Goal: Transaction & Acquisition: Subscribe to service/newsletter

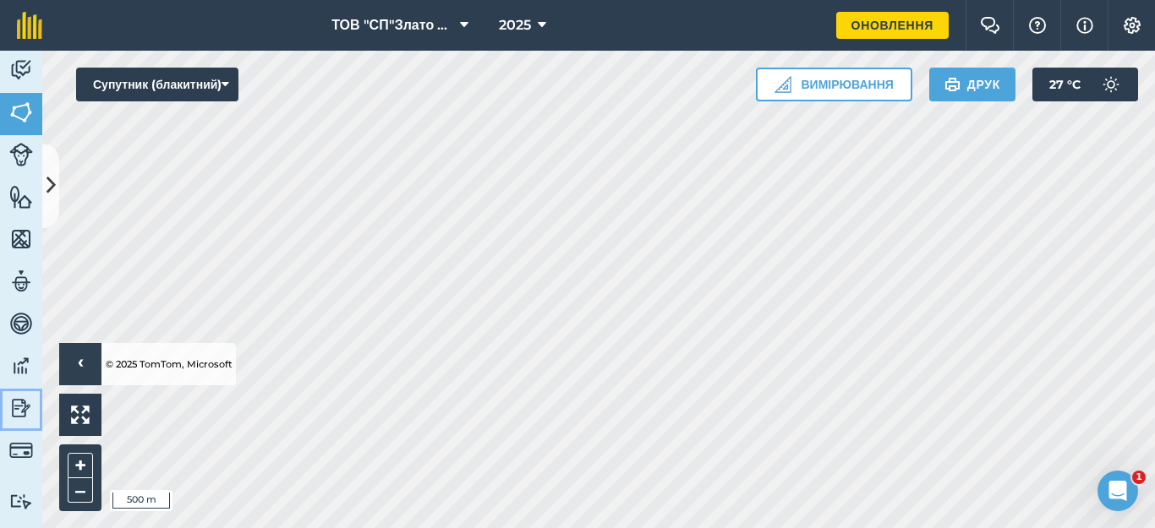
click at [19, 410] on img at bounding box center [21, 408] width 24 height 25
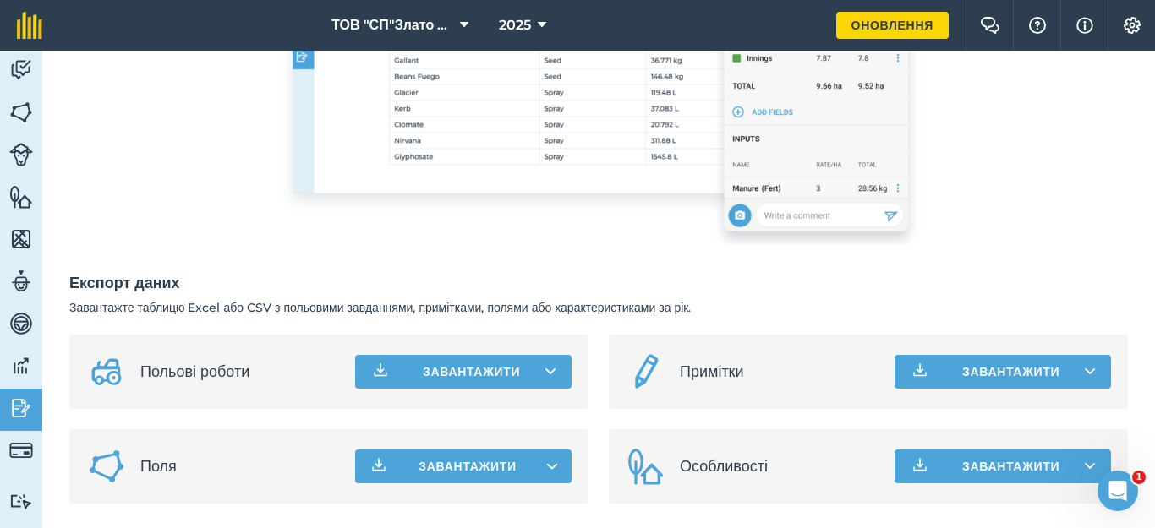
scroll to position [471, 0]
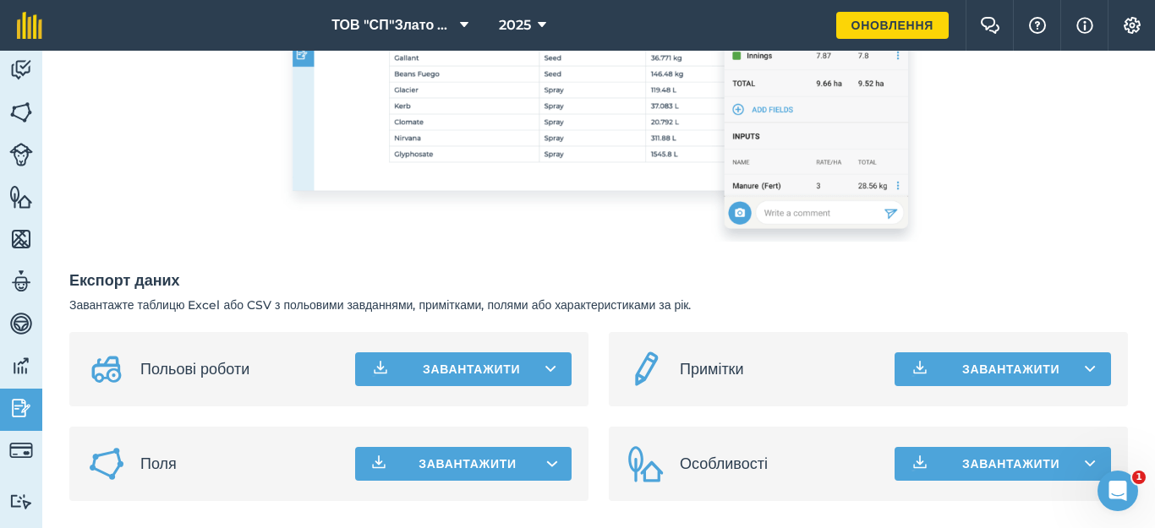
click at [233, 457] on span "Поля" at bounding box center [240, 464] width 201 height 24
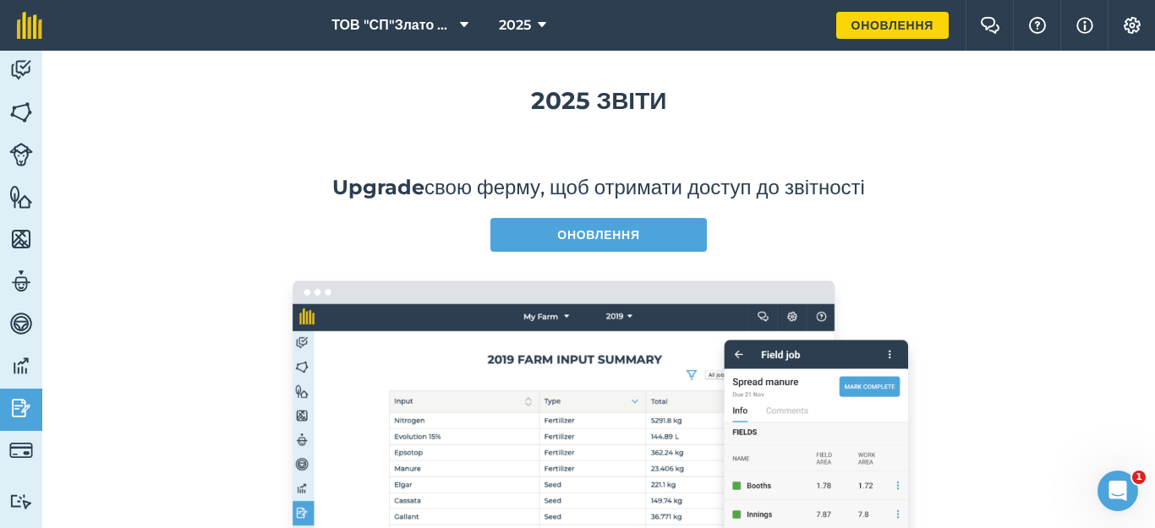
scroll to position [0, 0]
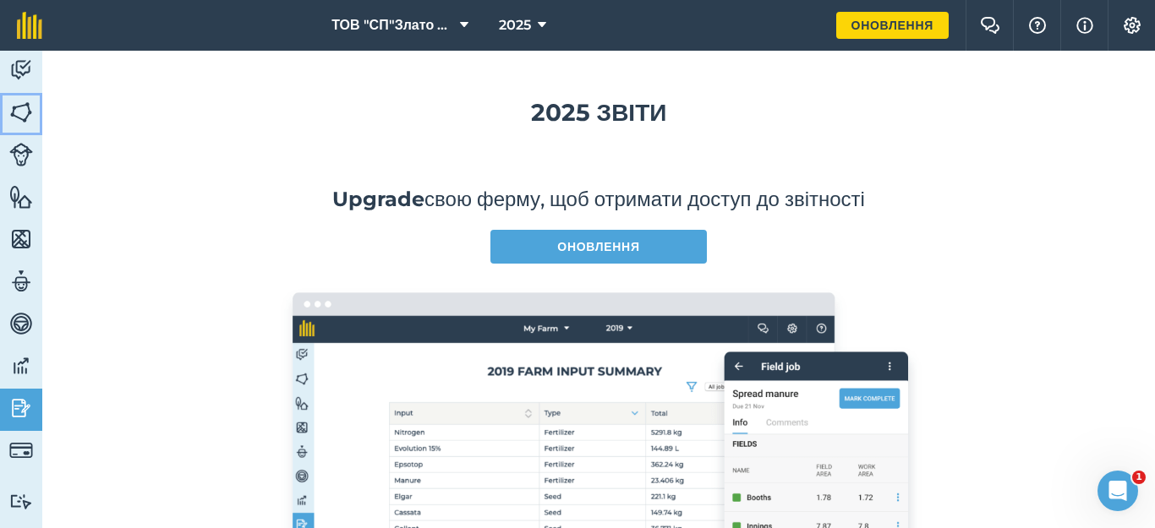
click at [16, 118] on img at bounding box center [21, 112] width 24 height 25
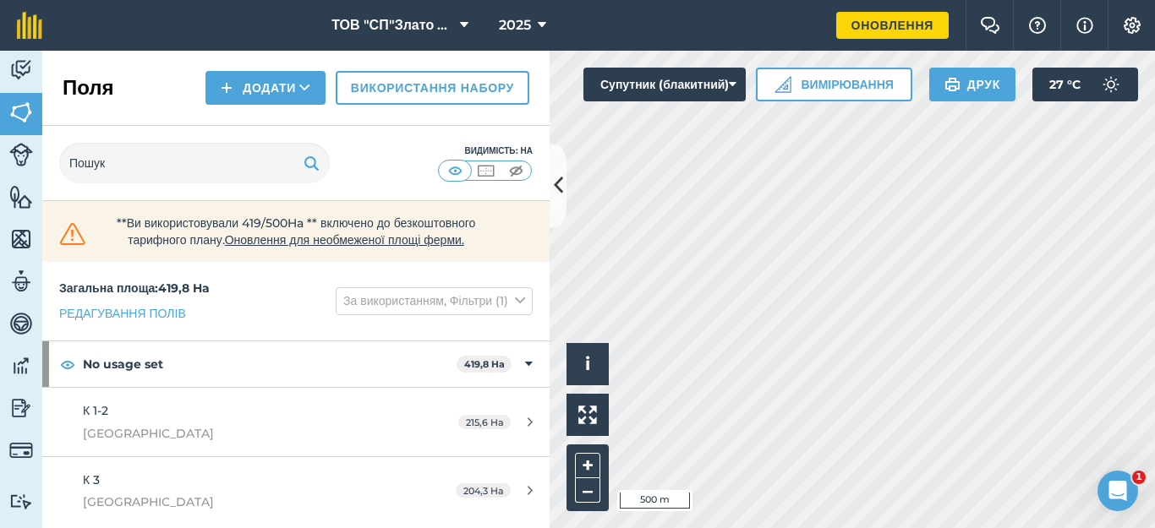
scroll to position [14, 0]
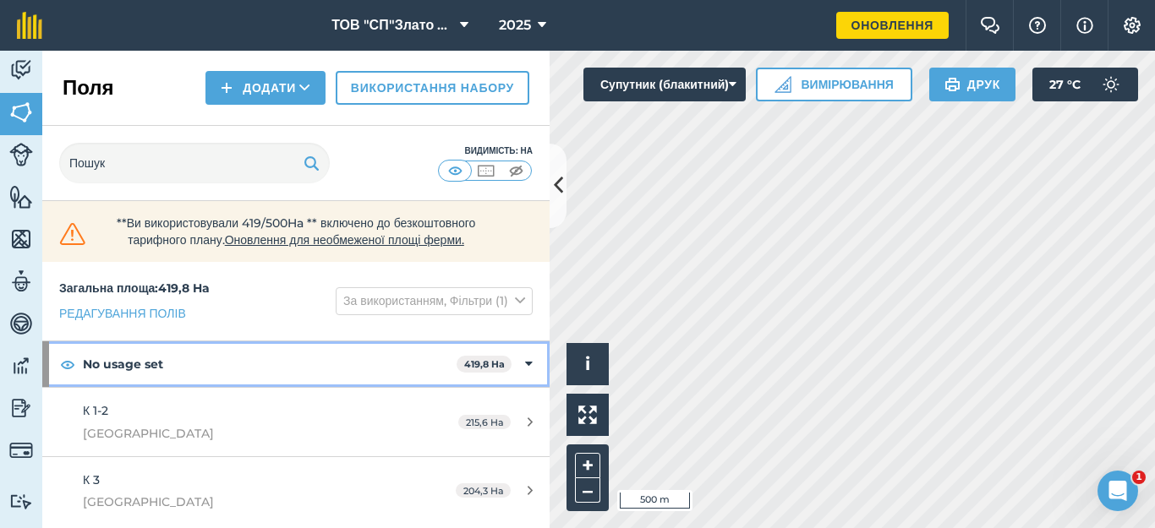
click at [525, 368] on icon at bounding box center [529, 364] width 8 height 19
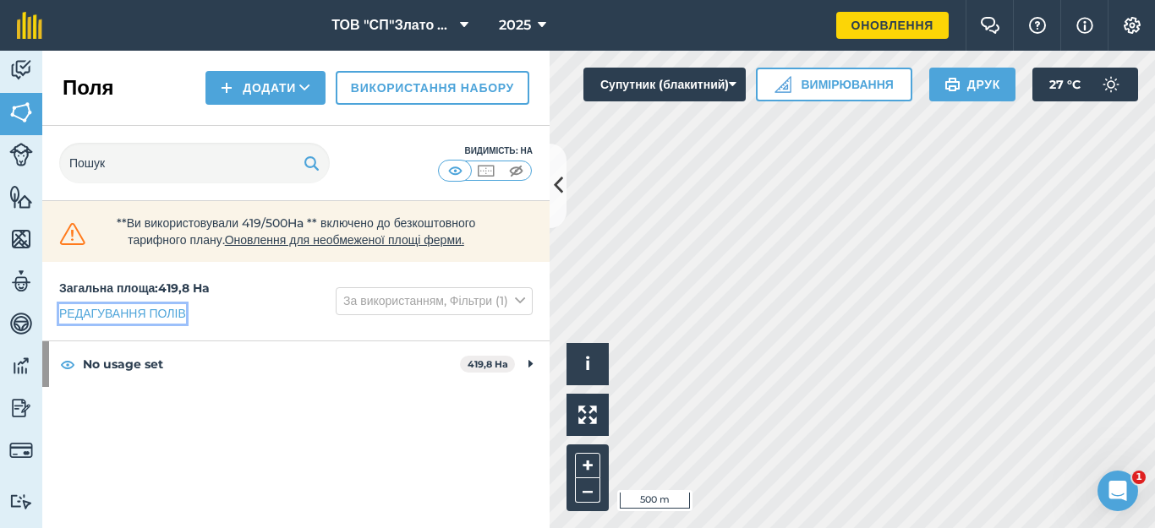
click at [142, 323] on link "Редагування полів" at bounding box center [122, 313] width 127 height 19
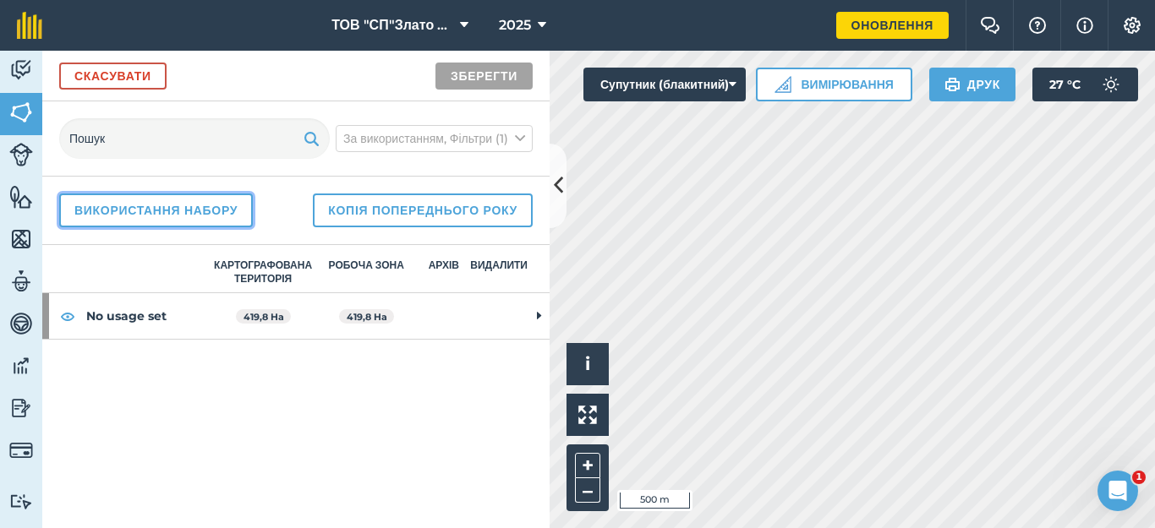
click at [173, 204] on link "Використання набору" at bounding box center [156, 211] width 194 height 34
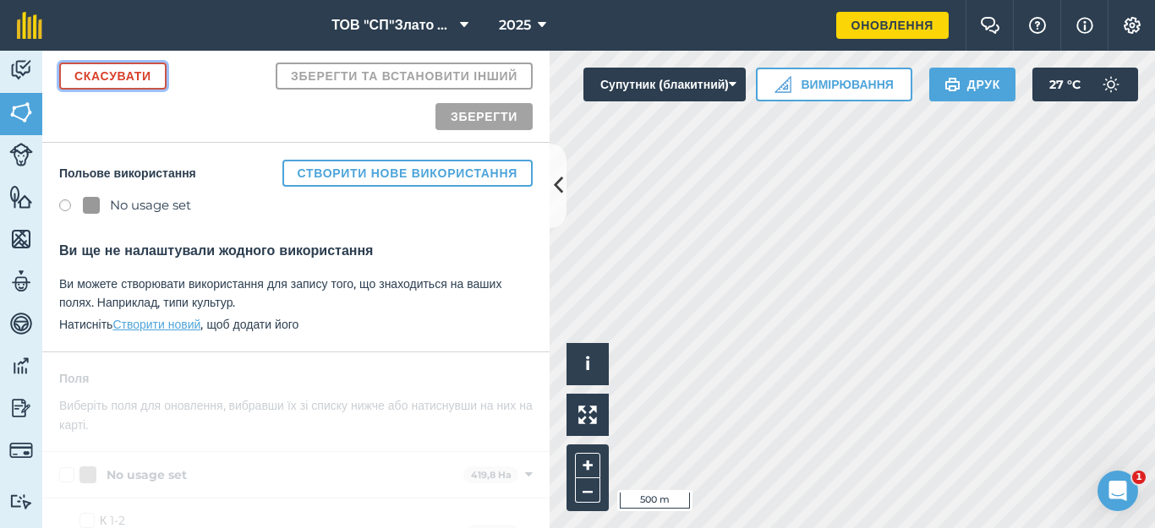
click at [118, 71] on link "Скасувати" at bounding box center [112, 76] width 107 height 27
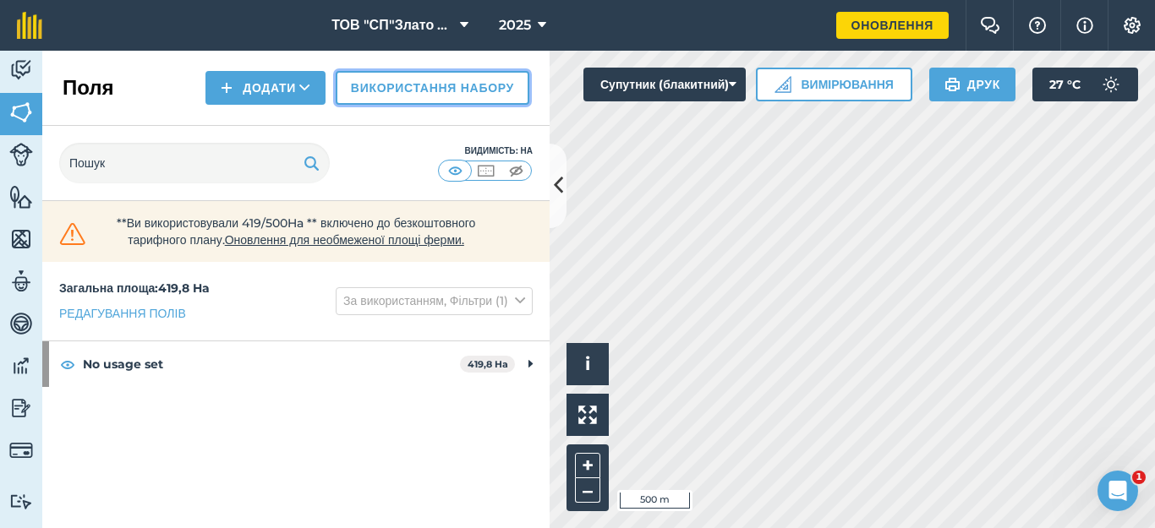
click at [384, 74] on link "Використання набору" at bounding box center [433, 88] width 194 height 34
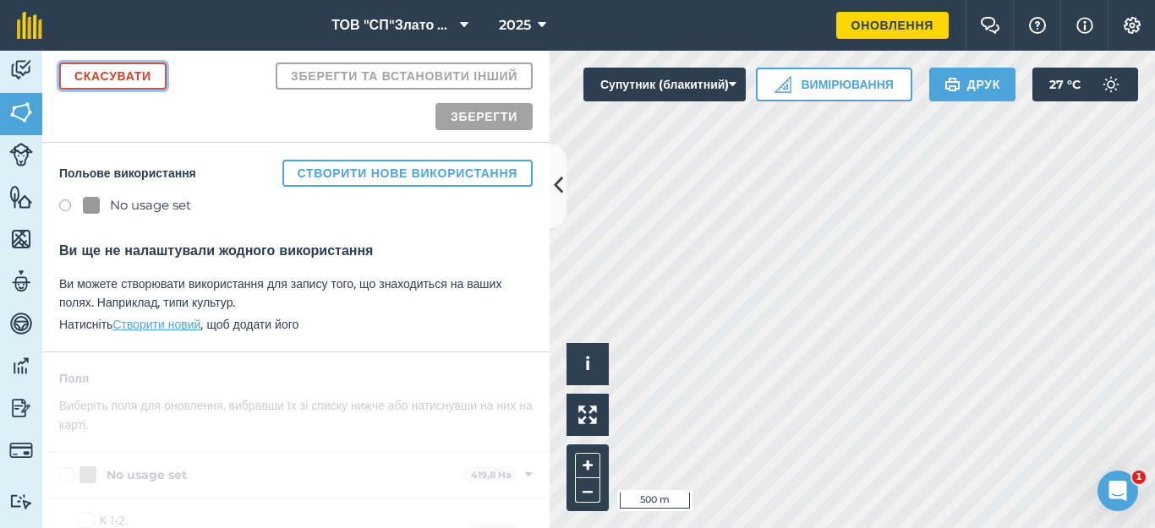
click at [101, 79] on link "Скасувати" at bounding box center [112, 76] width 107 height 27
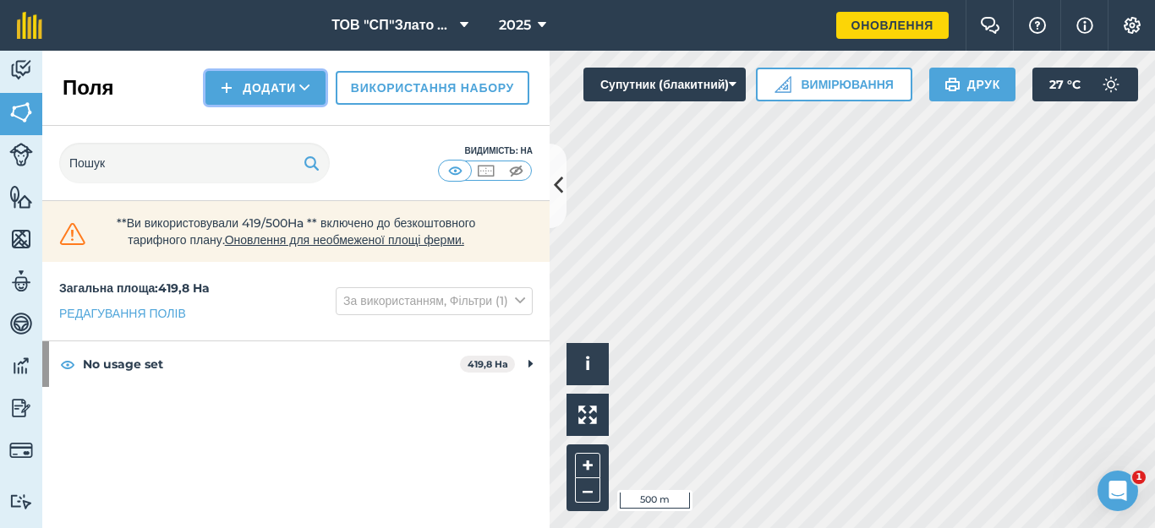
click at [283, 85] on button "Додати" at bounding box center [265, 88] width 120 height 34
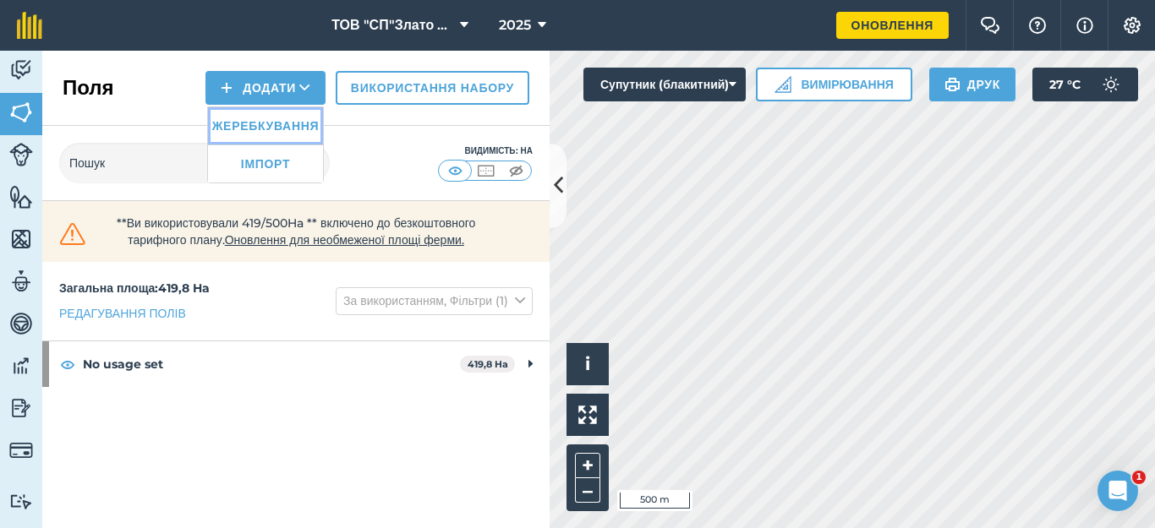
click at [270, 120] on link "Жеребкування" at bounding box center [265, 125] width 115 height 37
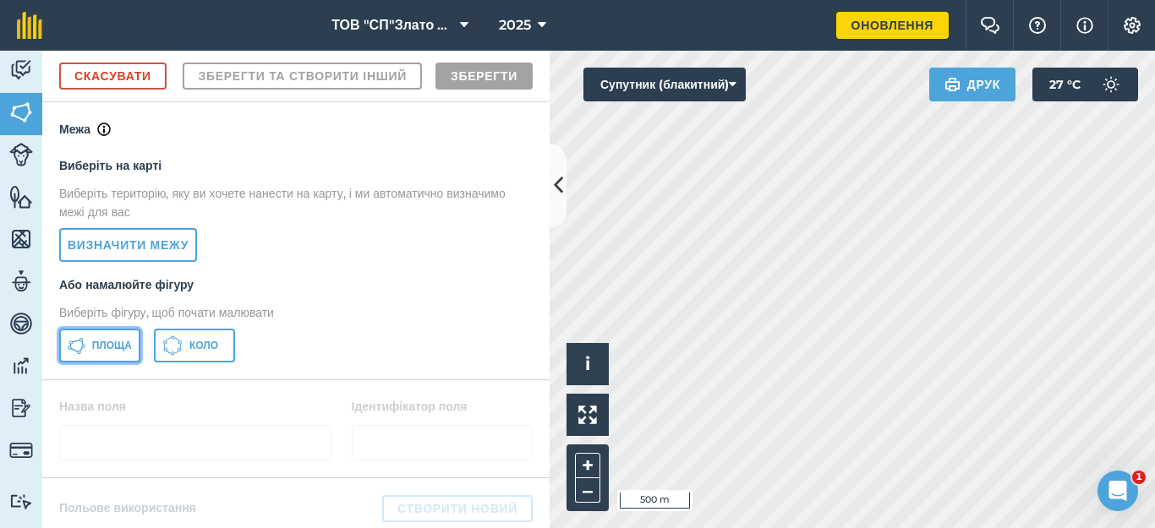
click at [102, 353] on span "Площа" at bounding box center [112, 346] width 40 height 14
click at [1055, 444] on body "ТОВ "СП"Злато Таврії" 2025 Оновлення Фермерський чат Допоможіть! Інформація Нал…" at bounding box center [577, 264] width 1155 height 528
drag, startPoint x: 1101, startPoint y: 474, endPoint x: 493, endPoint y: 223, distance: 657.7
click at [493, 223] on div "Діяльність [PERSON_NAME] Особливості Карти Команда Транспортні засоби Дані Звіт…" at bounding box center [577, 290] width 1155 height 478
click at [482, 196] on div "Діяльність [PERSON_NAME] Особливості Карти Команда Транспортні засоби Дані Звіт…" at bounding box center [577, 290] width 1155 height 478
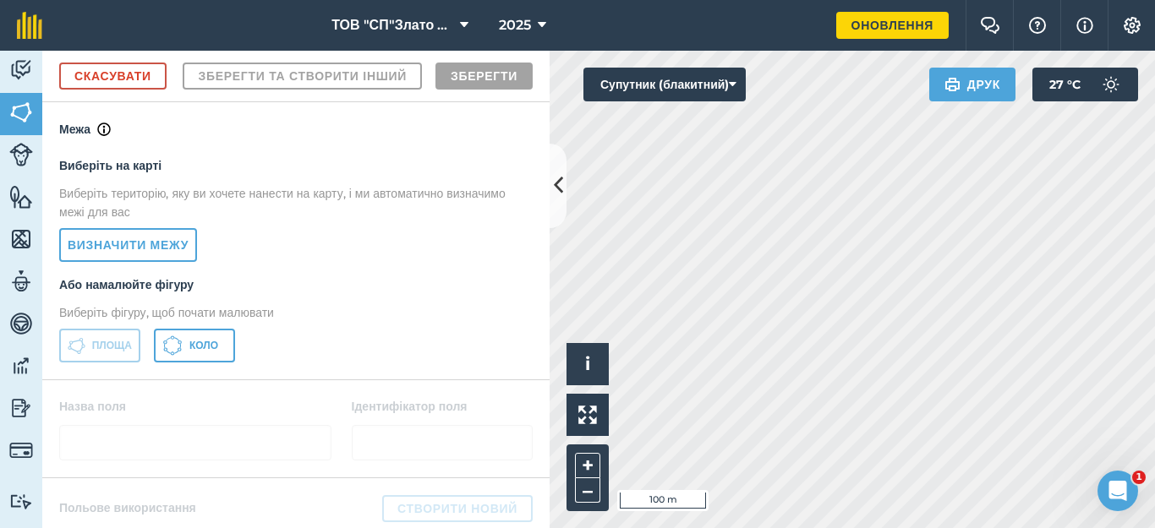
click at [951, 76] on div "Click to start drawing i © 2025 TomTom, Microsoft 100 m + – Супутник (блакитний…" at bounding box center [852, 290] width 605 height 478
click at [1154, 528] on html "ТОВ "СП"Злато Таврії" 2025 Оновлення Фермерський чат Допоможіть! Інформація Нал…" at bounding box center [577, 264] width 1155 height 528
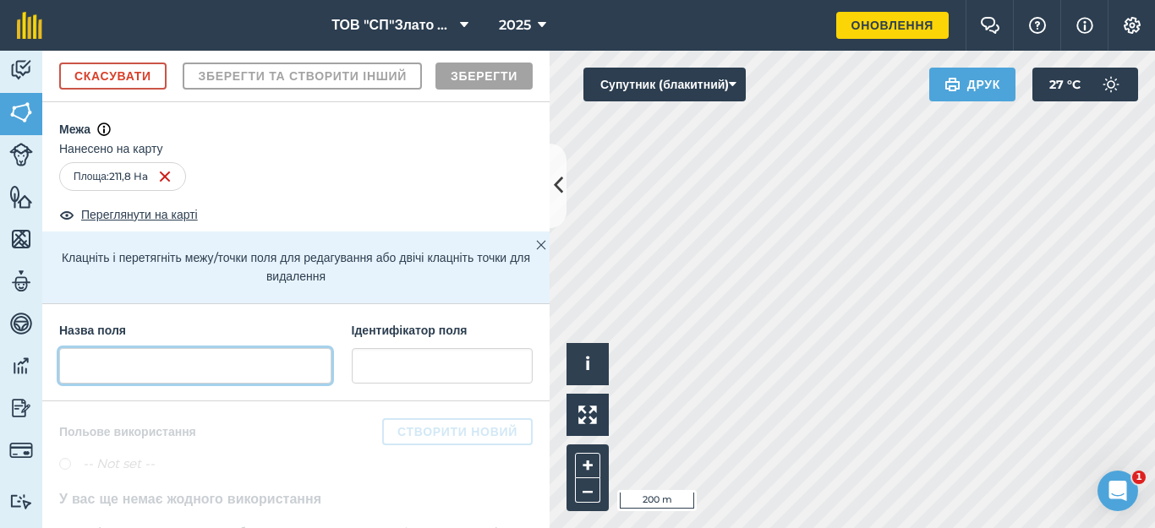
click at [96, 384] on input "text" at bounding box center [195, 366] width 272 height 36
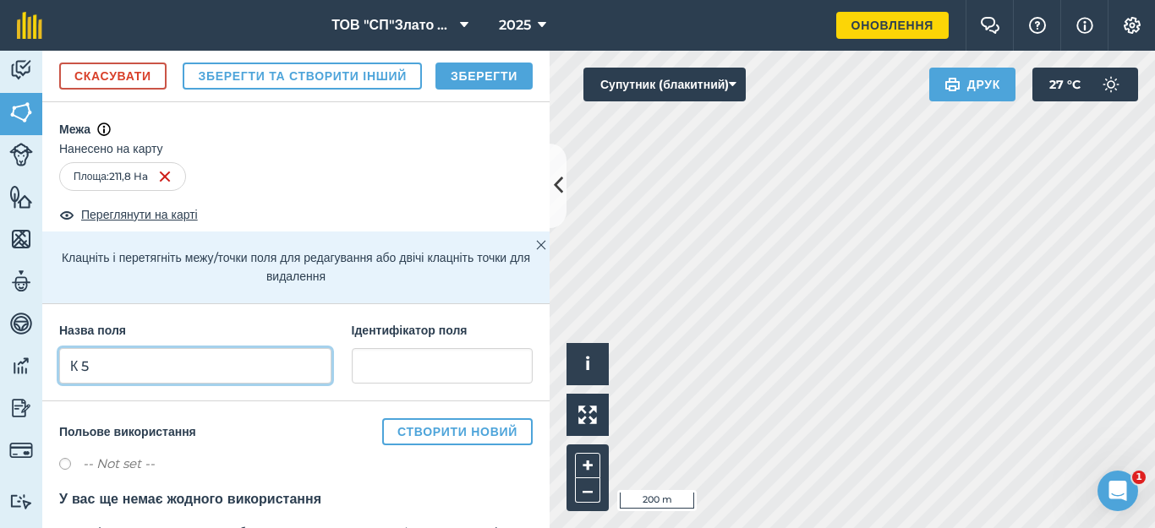
type input "К 5"
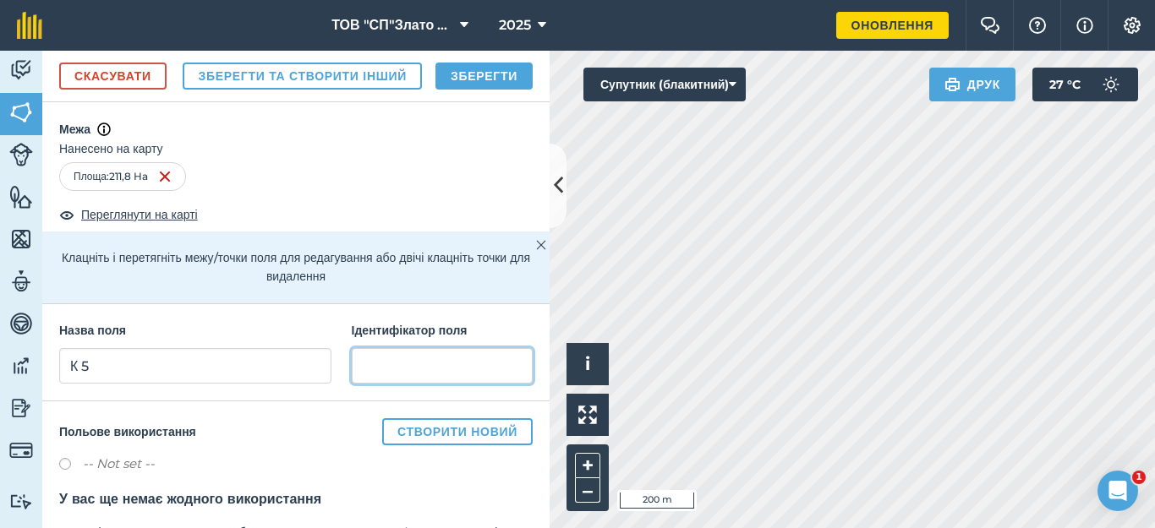
click at [354, 384] on input "text" at bounding box center [442, 366] width 181 height 36
type input "[GEOGRAPHIC_DATA]"
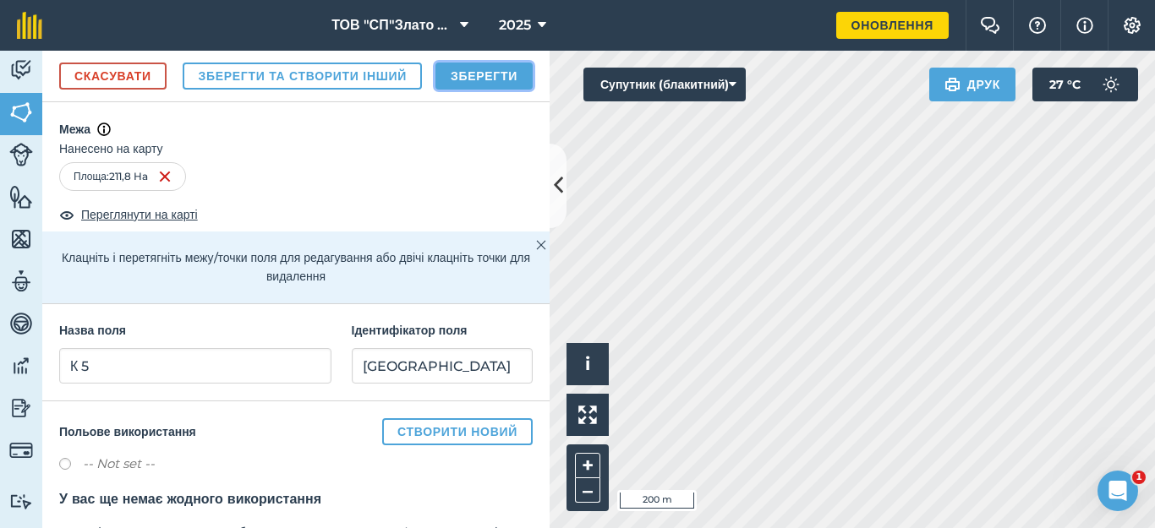
click at [491, 90] on button "Зберегти" at bounding box center [483, 76] width 97 height 27
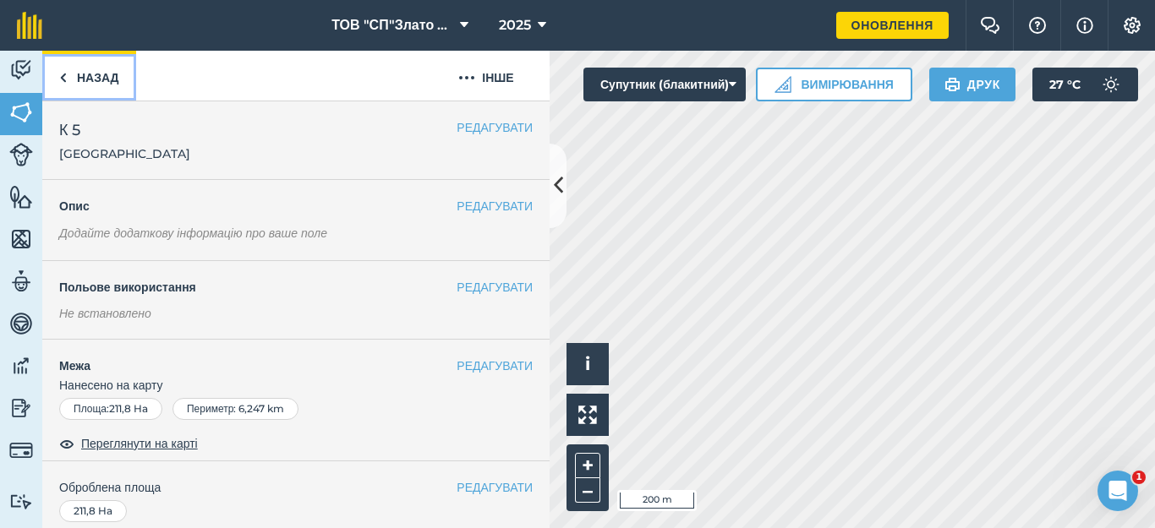
click at [84, 85] on link "Назад" at bounding box center [89, 76] width 94 height 50
click at [92, 77] on link "Назад" at bounding box center [89, 76] width 94 height 50
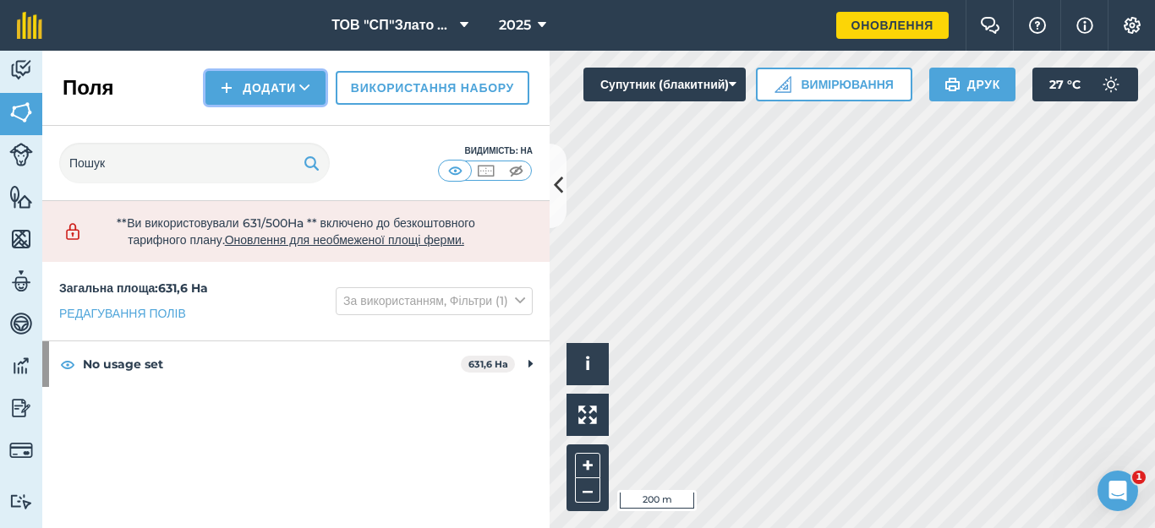
click at [299, 84] on icon at bounding box center [304, 87] width 11 height 17
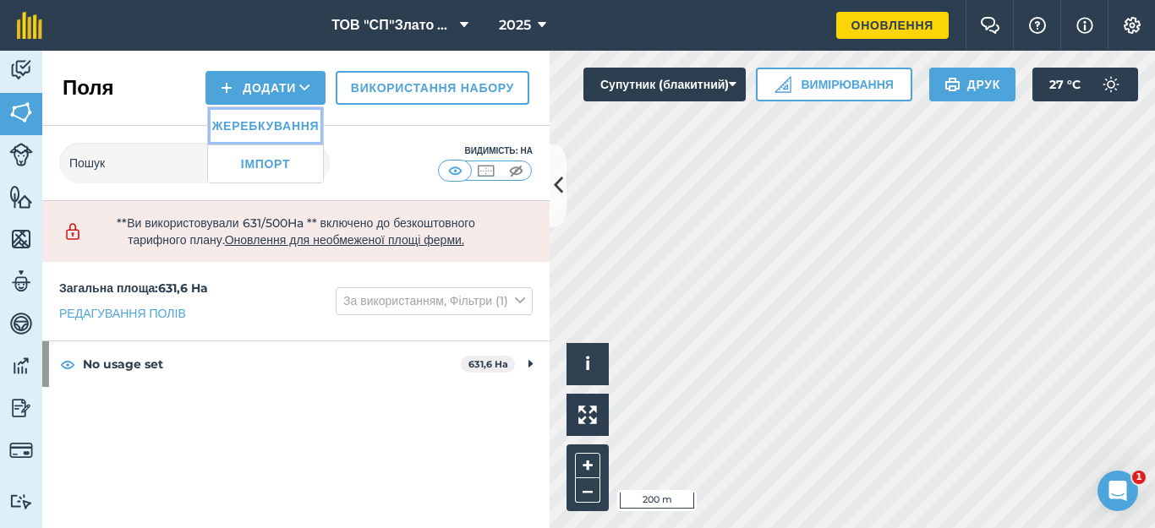
click at [276, 131] on link "Жеребкування" at bounding box center [265, 125] width 115 height 37
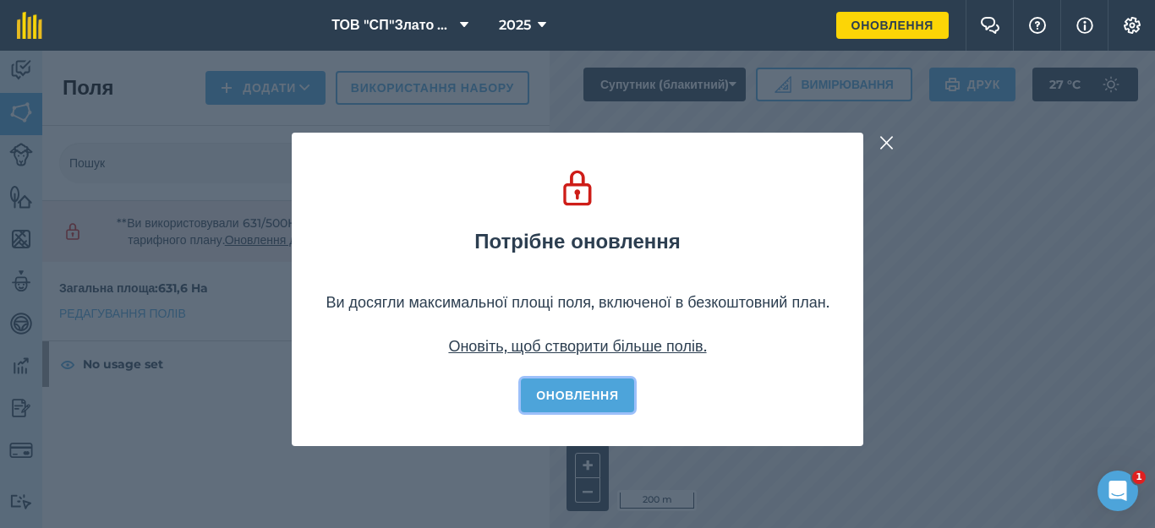
click at [576, 384] on link "Оновлення" at bounding box center [577, 396] width 112 height 34
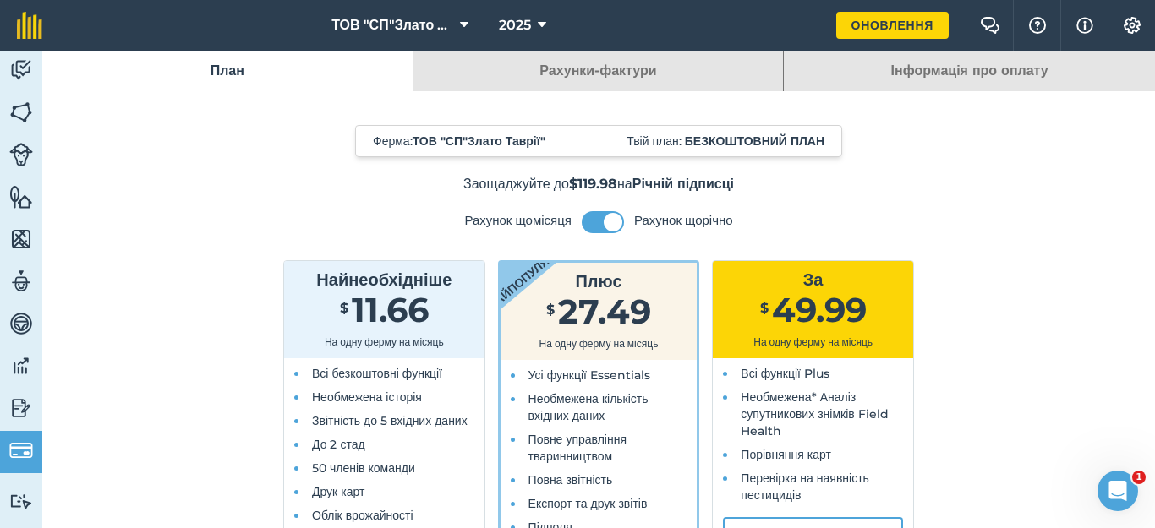
click at [452, 321] on div "$ 11.66" at bounding box center [384, 313] width 187 height 30
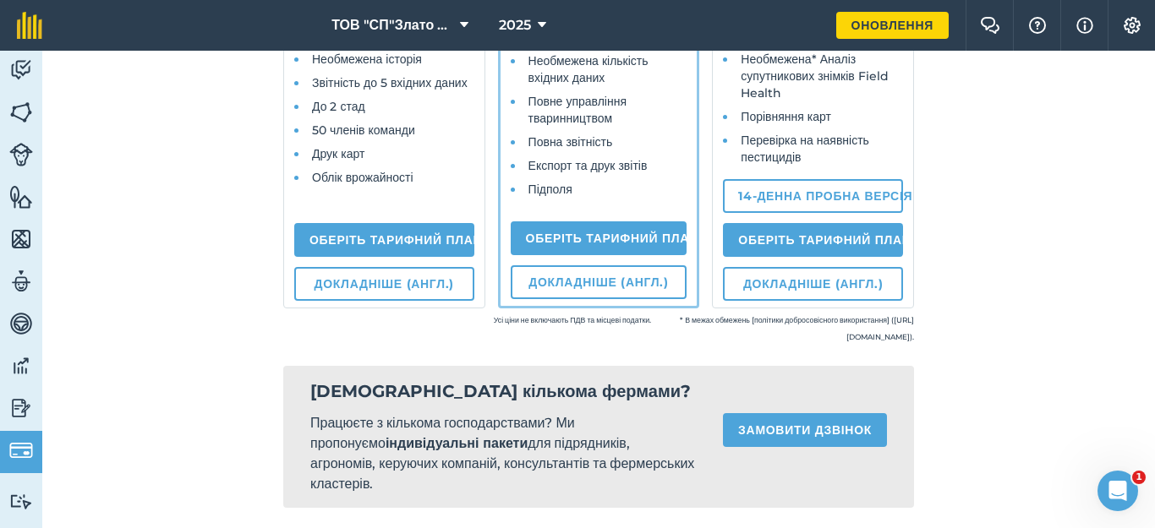
scroll to position [451, 0]
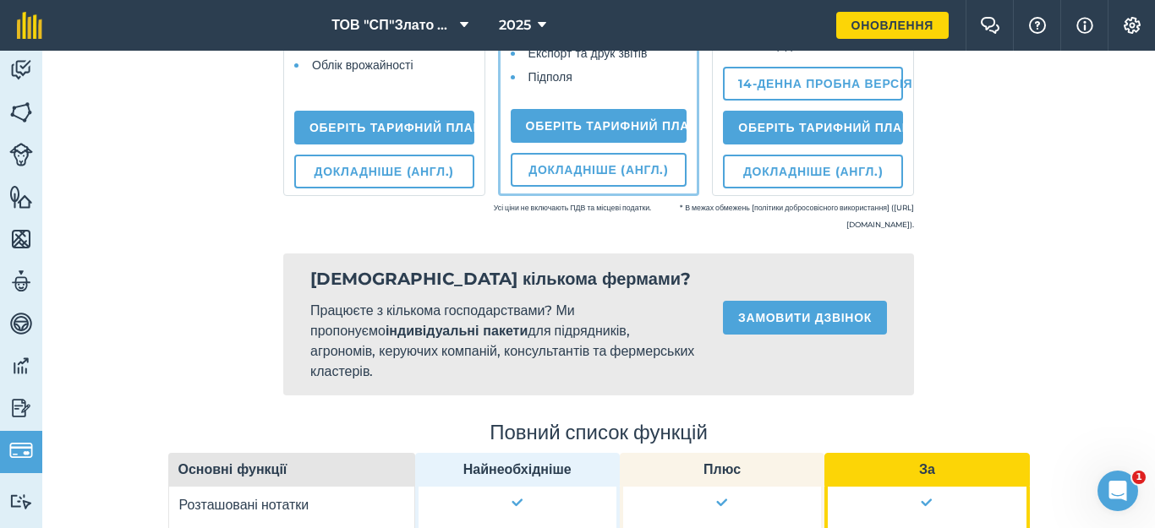
click at [388, 205] on small "Усі ціни не включають ПДВ та місцеві податки." at bounding box center [519, 217] width 263 height 34
click at [428, 74] on li "Облік врожайності" at bounding box center [389, 65] width 163 height 17
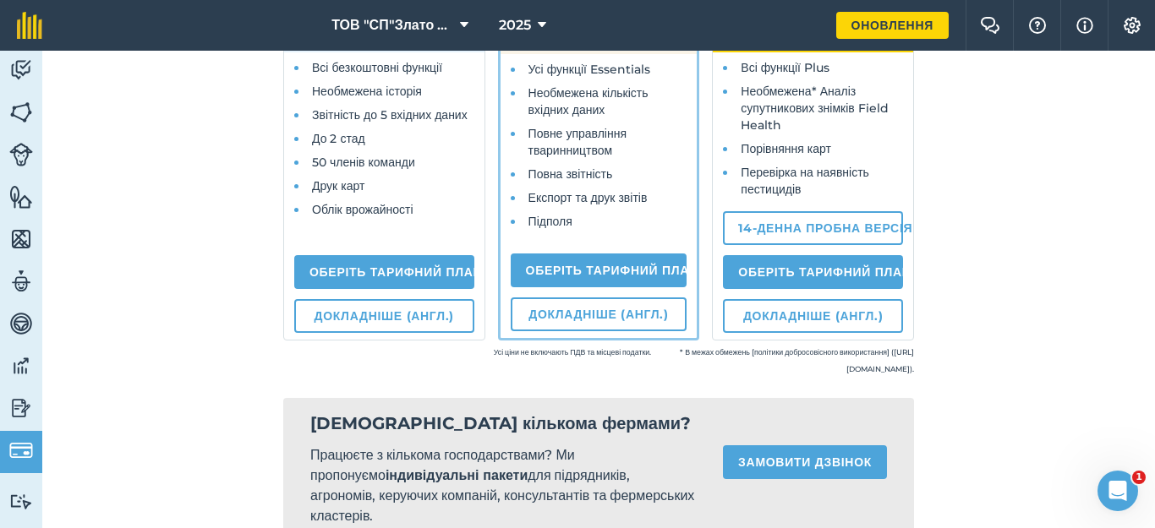
scroll to position [0, 0]
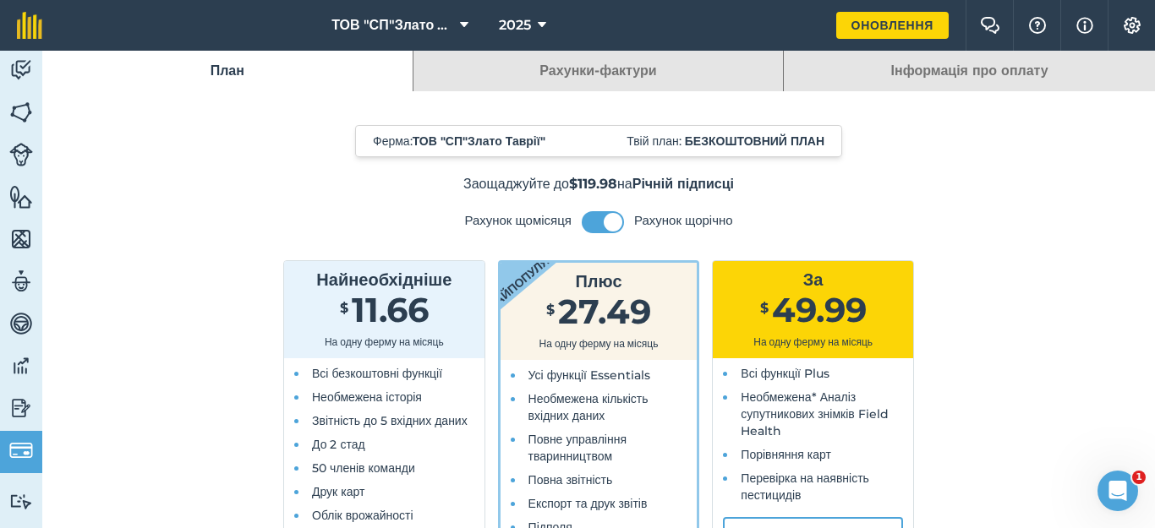
click at [953, 69] on link "Інформація про оплату" at bounding box center [969, 71] width 371 height 41
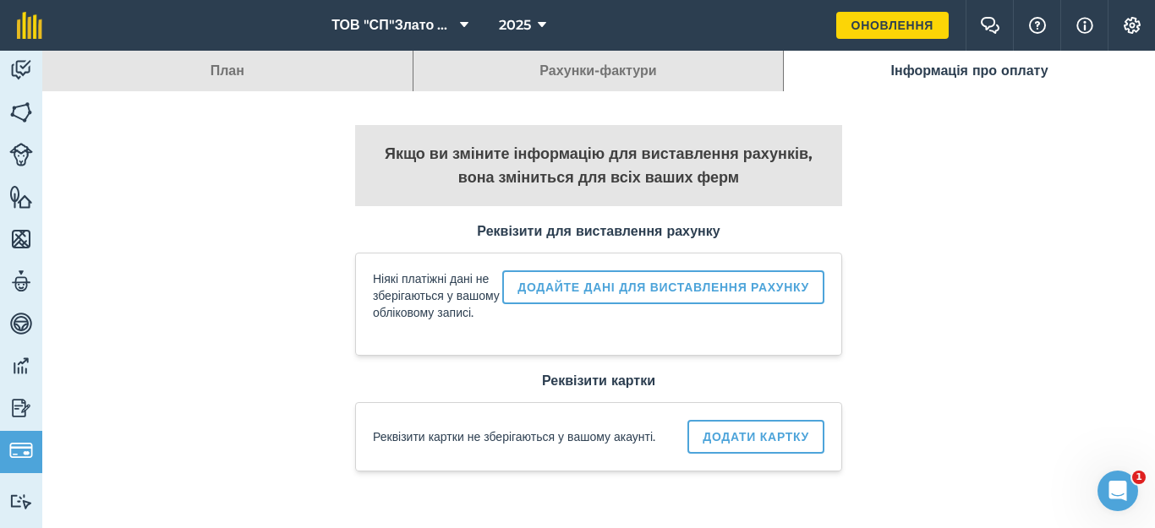
click at [541, 76] on link "Рахунки-фактури" at bounding box center [598, 71] width 370 height 41
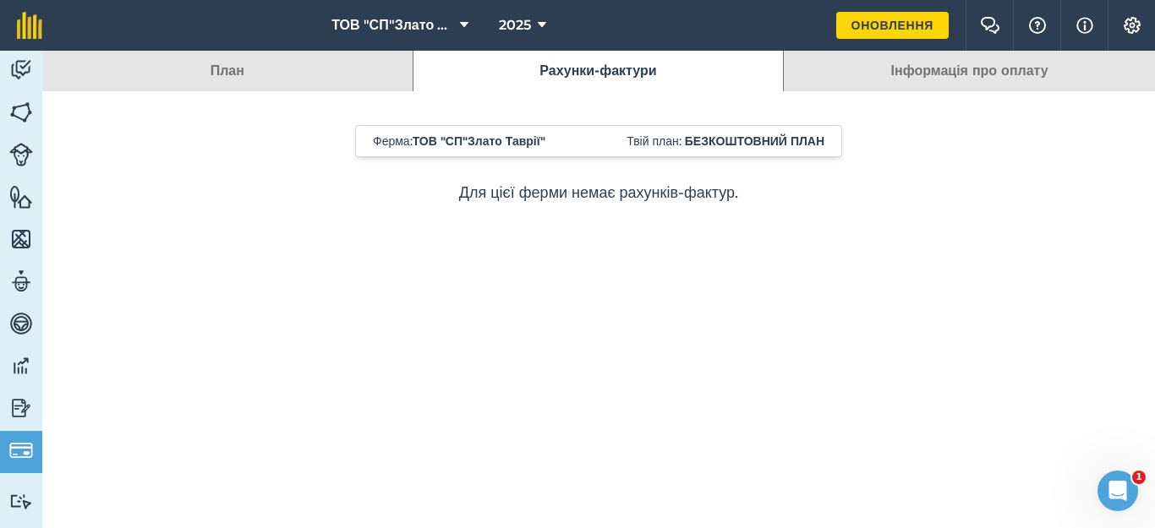
click at [319, 83] on link "План" at bounding box center [227, 71] width 370 height 41
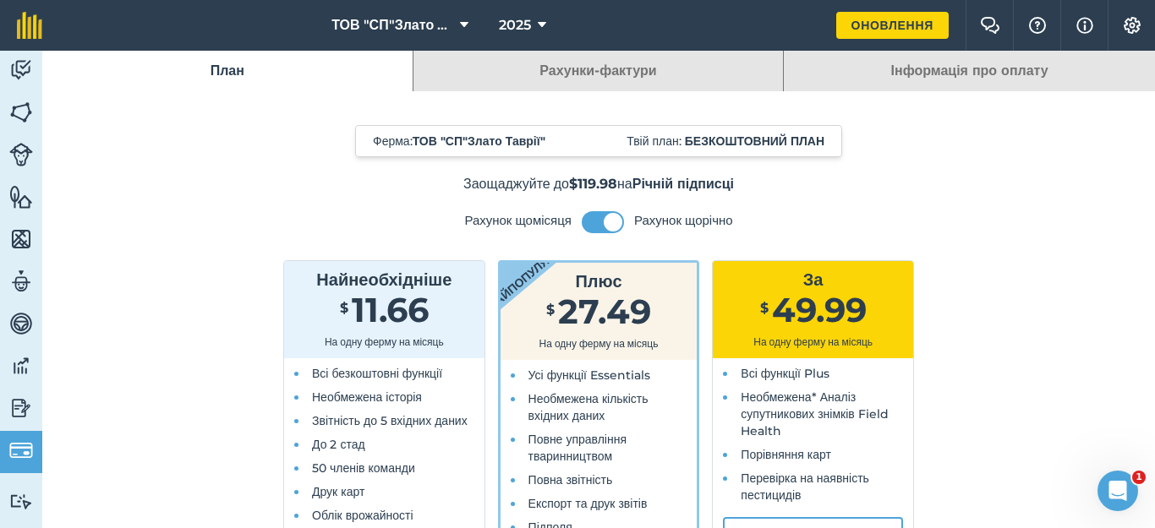
click at [298, 298] on div "$ 11.66" at bounding box center [384, 313] width 187 height 30
click at [604, 222] on span at bounding box center [613, 222] width 19 height 19
click at [591, 224] on span at bounding box center [592, 222] width 19 height 19
click at [595, 224] on button at bounding box center [603, 222] width 42 height 22
click at [592, 224] on span at bounding box center [592, 222] width 19 height 19
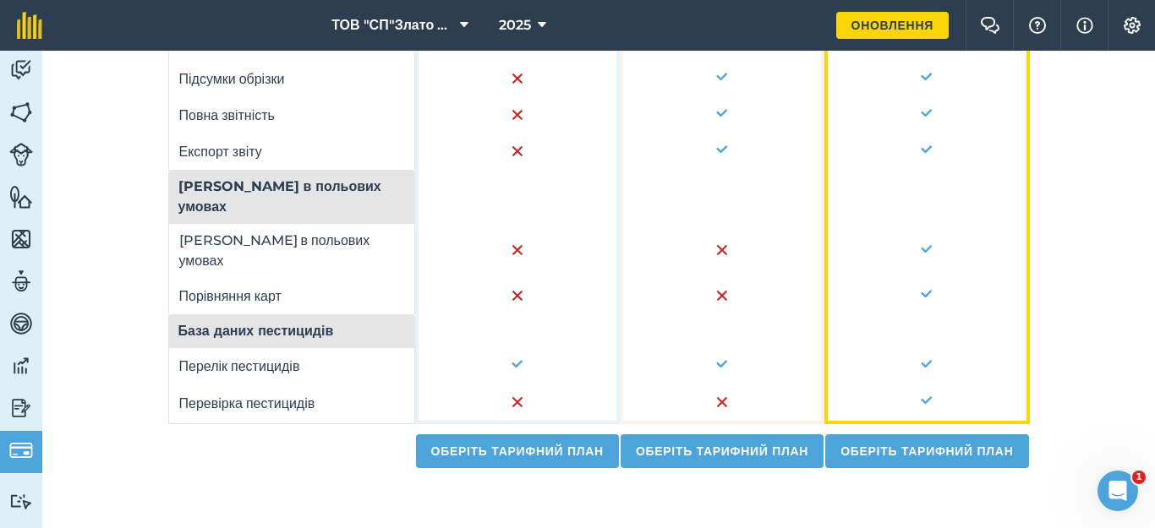
scroll to position [1574, 0]
